Goal: Browse casually

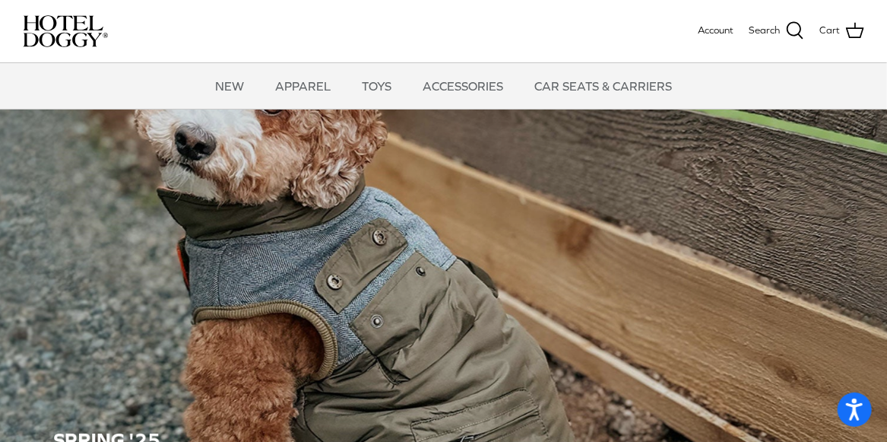
scroll to position [76, 0]
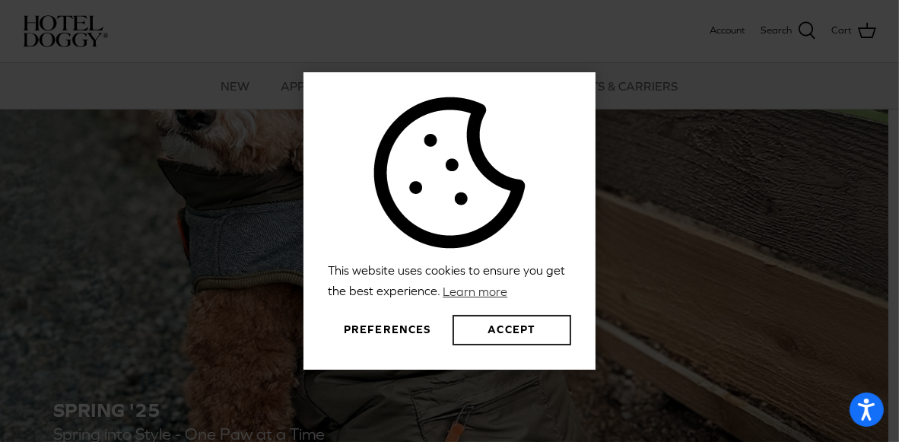
click at [506, 326] on button "Accept" at bounding box center [511, 330] width 119 height 30
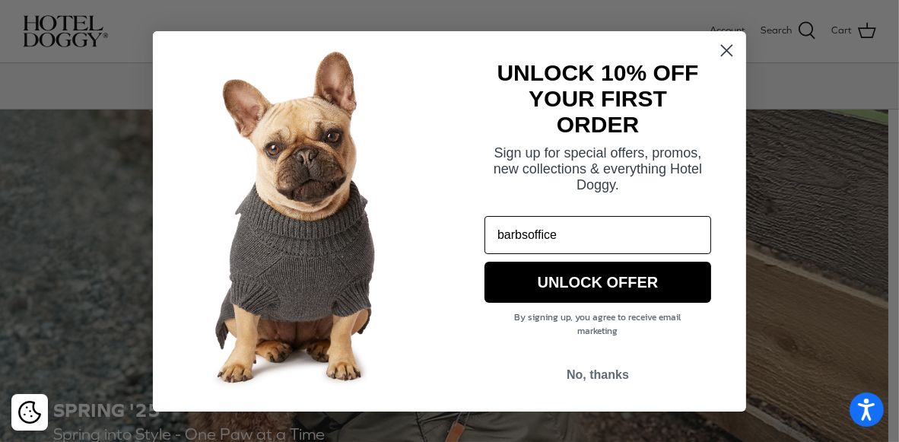
type input "barbsoffice@yahoo.com"
click at [602, 281] on button "UNLOCK OFFER" at bounding box center [597, 282] width 227 height 41
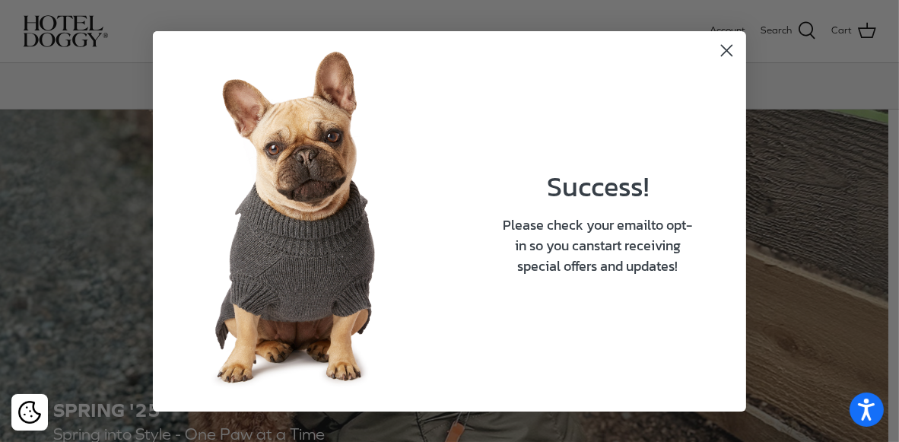
click at [723, 46] on icon "Close dialog" at bounding box center [727, 50] width 11 height 11
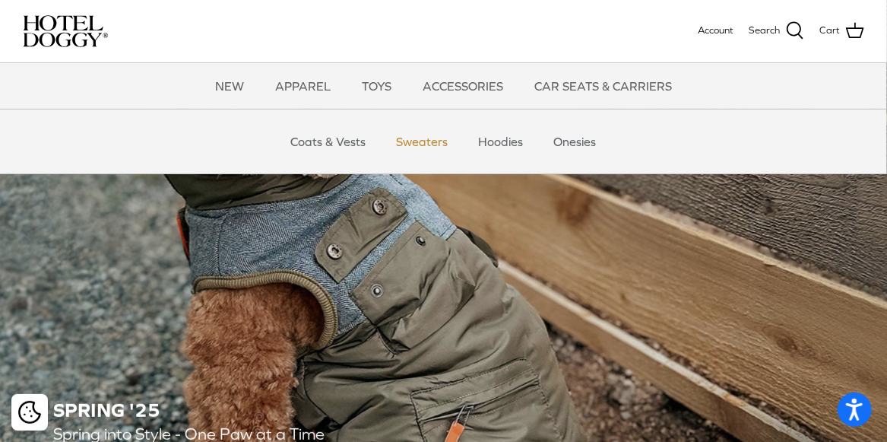
click at [426, 143] on link "Sweaters" at bounding box center [422, 142] width 79 height 46
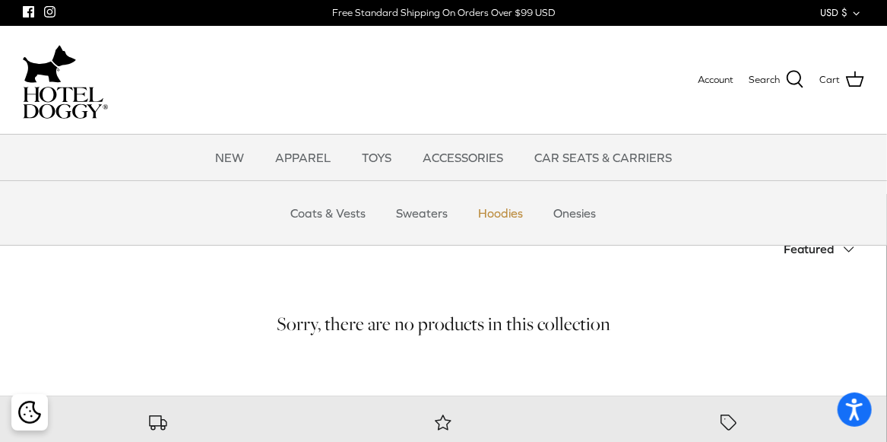
click at [503, 211] on link "Hoodies" at bounding box center [501, 213] width 72 height 46
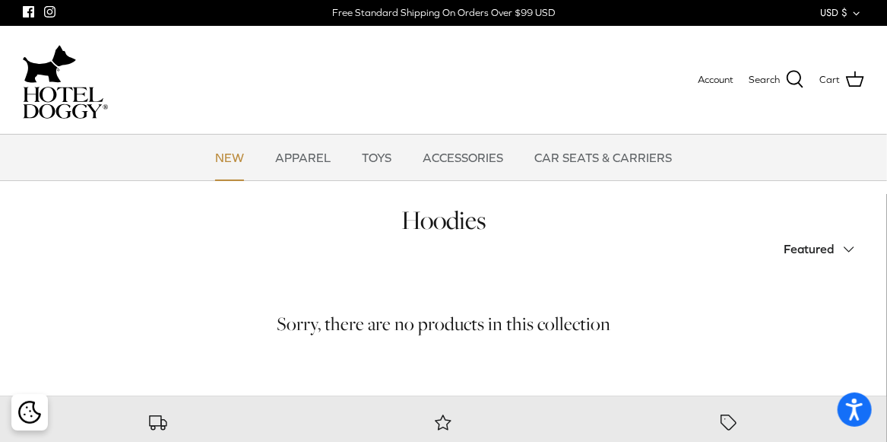
click at [233, 156] on link "NEW" at bounding box center [230, 158] width 56 height 46
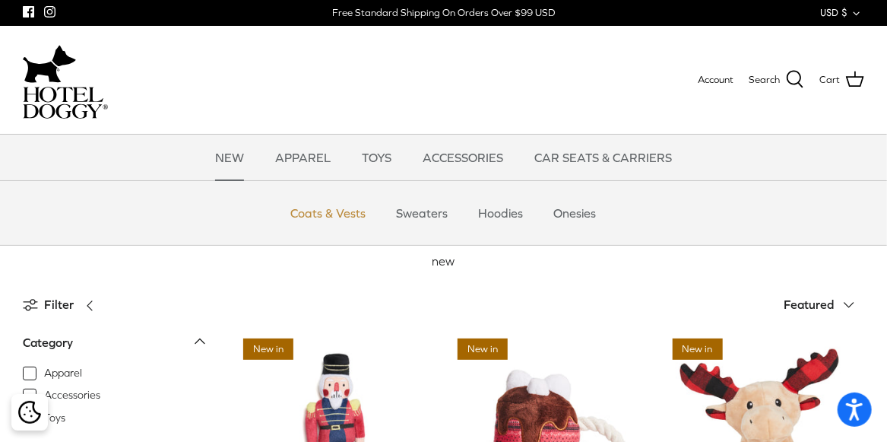
click at [328, 214] on link "Coats & Vests" at bounding box center [329, 213] width 103 height 46
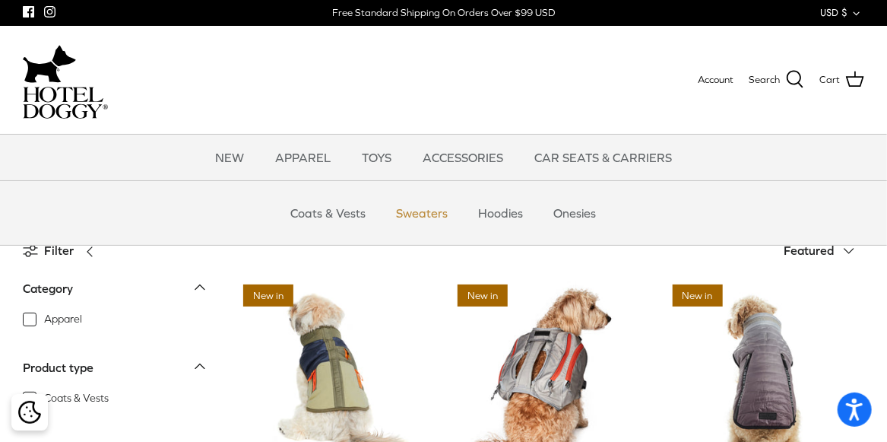
click at [419, 212] on link "Sweaters" at bounding box center [422, 213] width 79 height 46
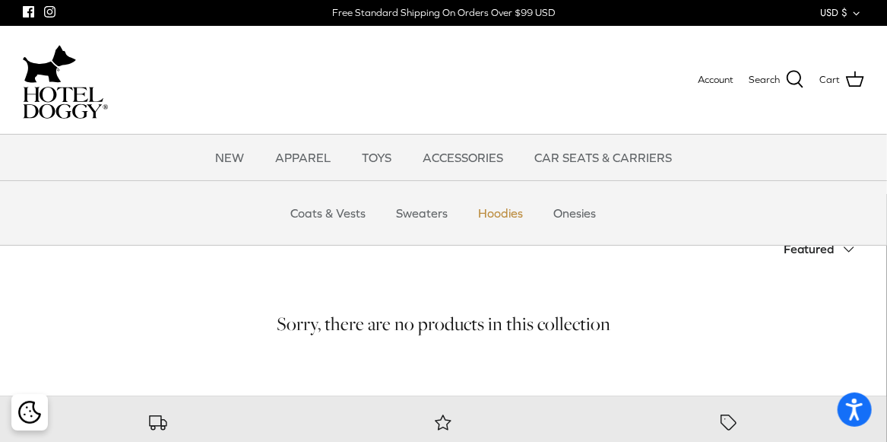
click at [494, 208] on link "Hoodies" at bounding box center [501, 213] width 72 height 46
click at [564, 211] on link "Onesies" at bounding box center [576, 213] width 70 height 46
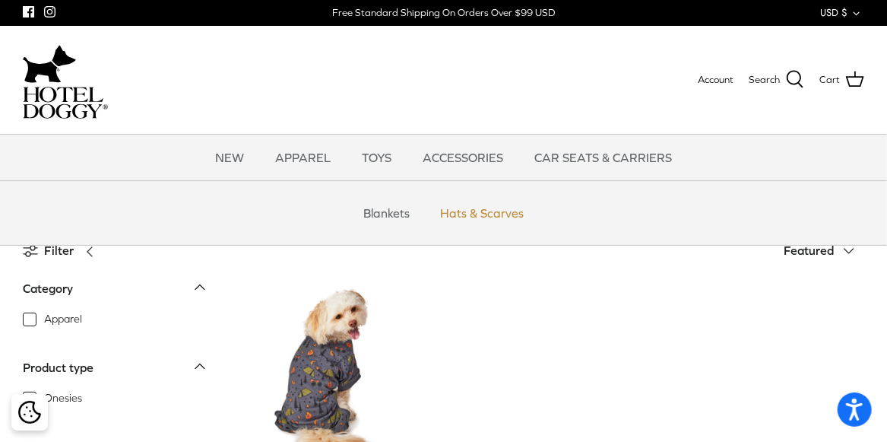
click at [481, 211] on link "Hats & Scarves" at bounding box center [482, 213] width 111 height 46
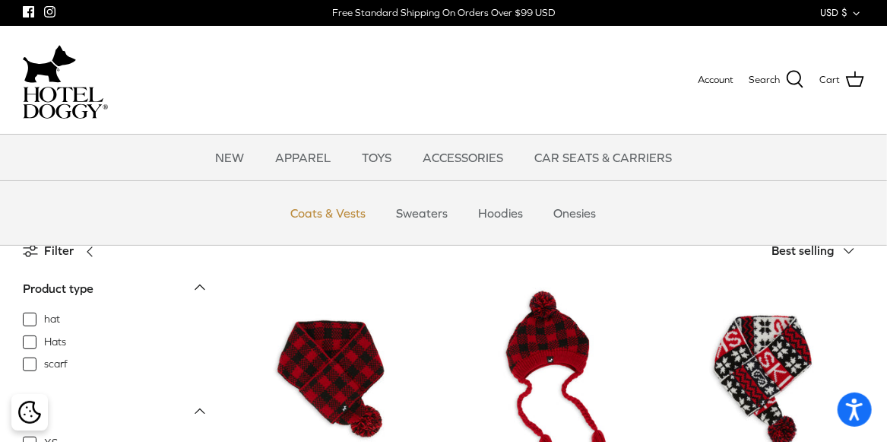
click at [329, 208] on link "Coats & Vests" at bounding box center [329, 213] width 103 height 46
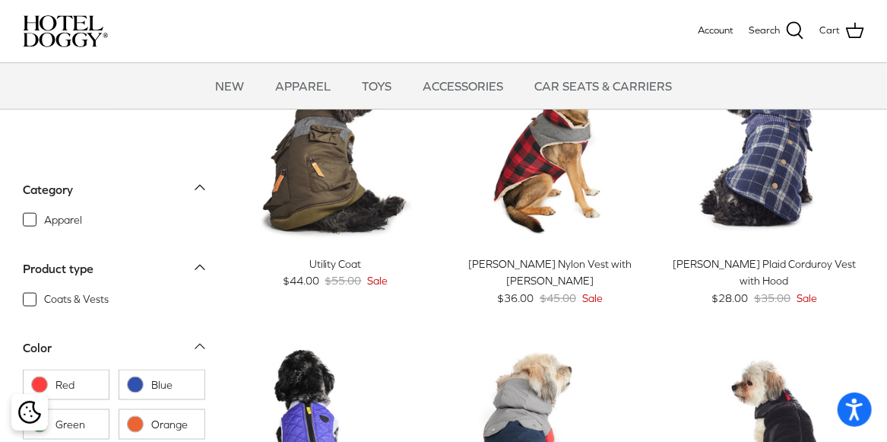
scroll to position [380, 0]
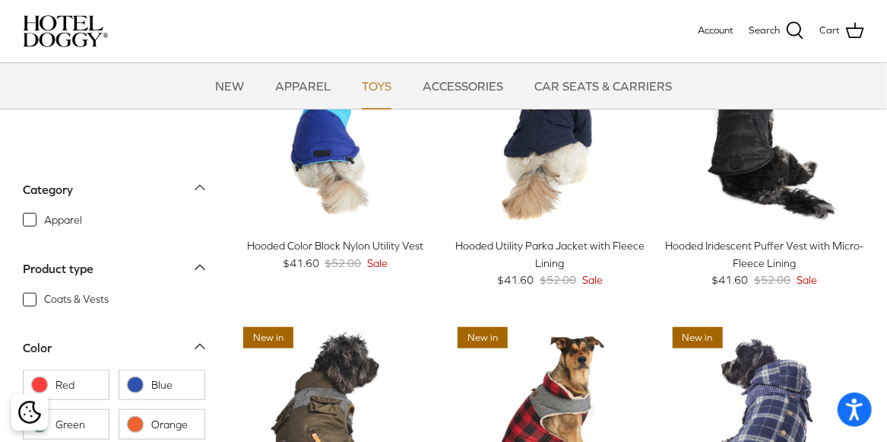
click at [385, 81] on link "TOYS" at bounding box center [376, 86] width 57 height 46
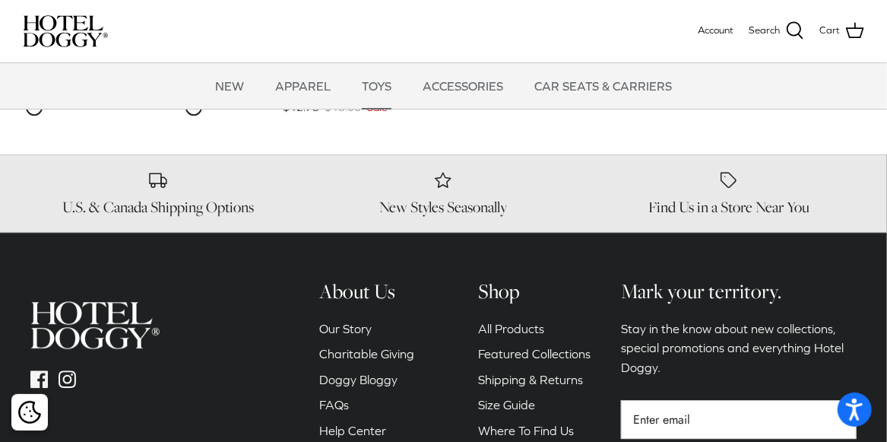
scroll to position [1749, 0]
